Goal: Task Accomplishment & Management: Manage account settings

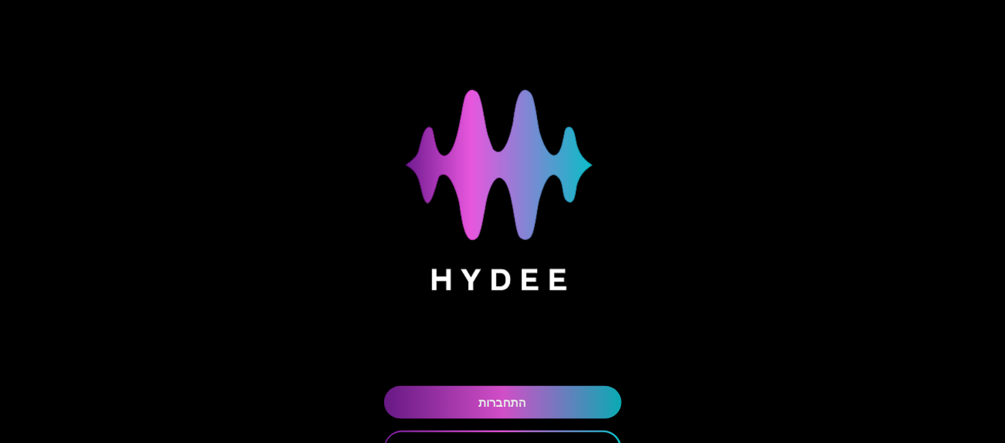
click at [541, 403] on link "התחברות" at bounding box center [502, 402] width 237 height 33
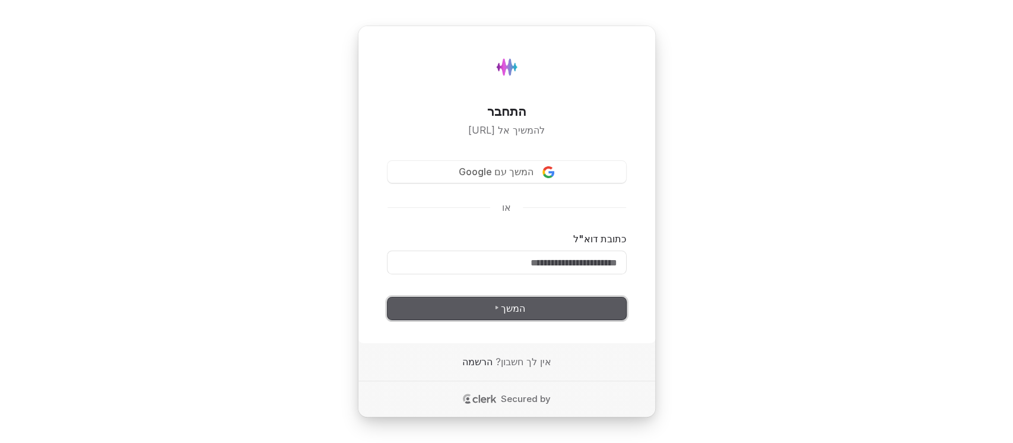
click at [510, 308] on span "המשך" at bounding box center [507, 309] width 38 height 14
click at [546, 261] on input "כתובת דוא"ל" at bounding box center [507, 262] width 239 height 23
click at [593, 264] on input "כתובת דוא"ל" at bounding box center [507, 262] width 239 height 23
click at [176, 290] on div "התחבר להמשיך אל [URL] המשך עם Google או כתובת דוא"ל סיסמה המשך אין לך חשבון? הר…" at bounding box center [506, 221] width 1013 height 443
click at [558, 273] on input "כתובת דוא"ל" at bounding box center [507, 262] width 239 height 23
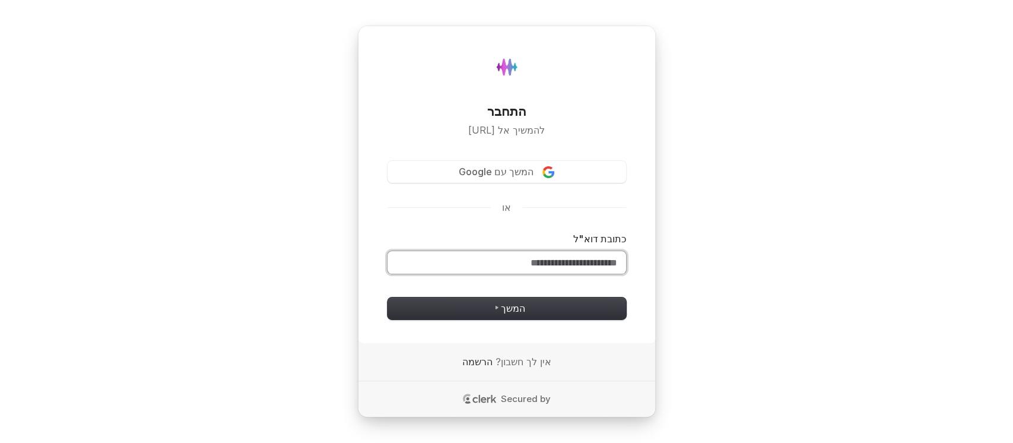
click at [556, 262] on input "כתובת דוא"ל" at bounding box center [507, 262] width 239 height 23
type input "*"
click at [254, 173] on div "התחבר להמשיך אל [URL] המשך עם Google או כתובת דוא"ל סיסמה המשך אין לך חשבון? הר…" at bounding box center [506, 221] width 1013 height 443
